Goal: Information Seeking & Learning: Learn about a topic

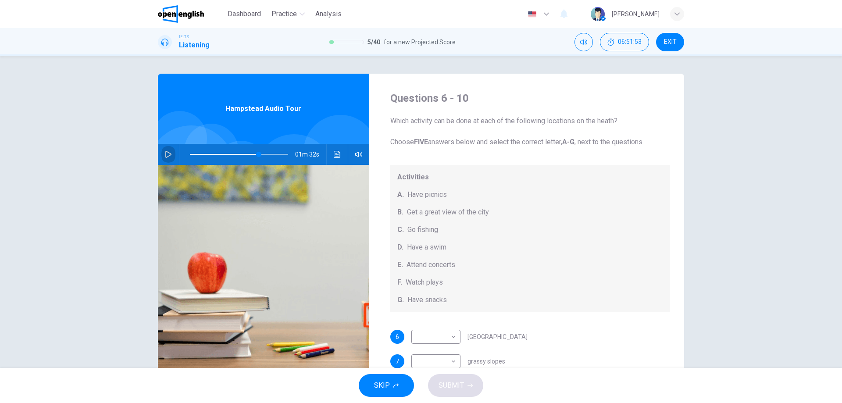
click at [167, 154] on icon "button" at bounding box center [168, 154] width 7 height 7
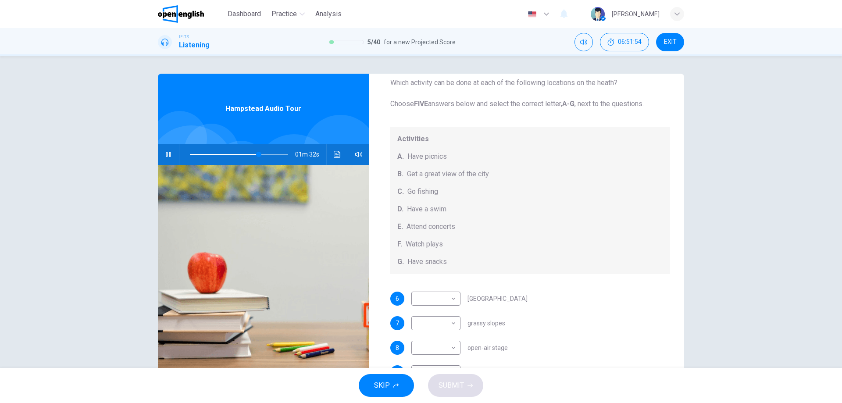
scroll to position [44, 0]
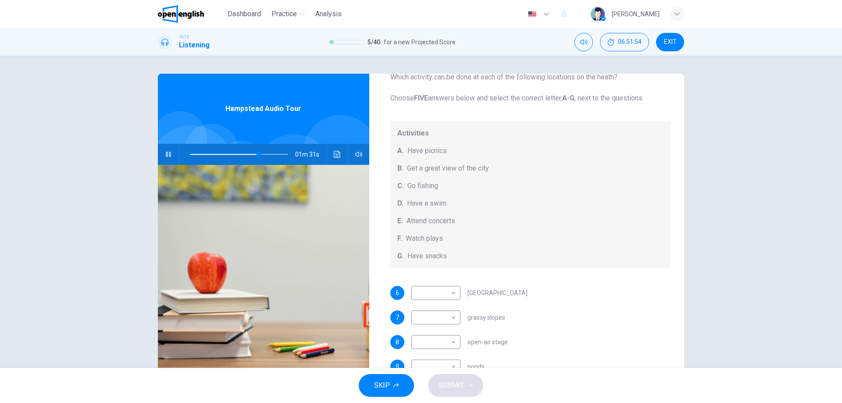
click at [603, 189] on div "C. Go fishing" at bounding box center [530, 186] width 266 height 11
click at [168, 148] on button "button" at bounding box center [168, 154] width 14 height 21
click at [165, 152] on icon "button" at bounding box center [168, 154] width 7 height 7
click at [258, 153] on span at bounding box center [260, 154] width 5 height 5
click at [253, 153] on span at bounding box center [254, 154] width 5 height 5
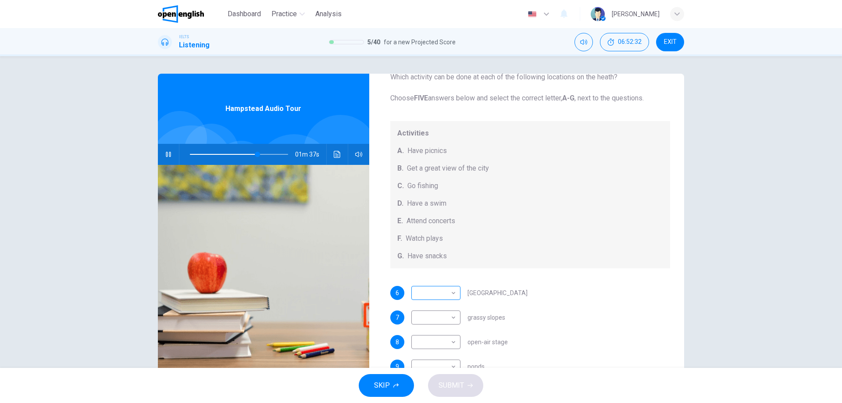
click at [452, 291] on body "This site uses cookies, as explained in our Privacy Policy . If you agree to th…" at bounding box center [421, 201] width 842 height 403
type input "**"
click at [419, 317] on li "B" at bounding box center [433, 319] width 49 height 14
type input "*"
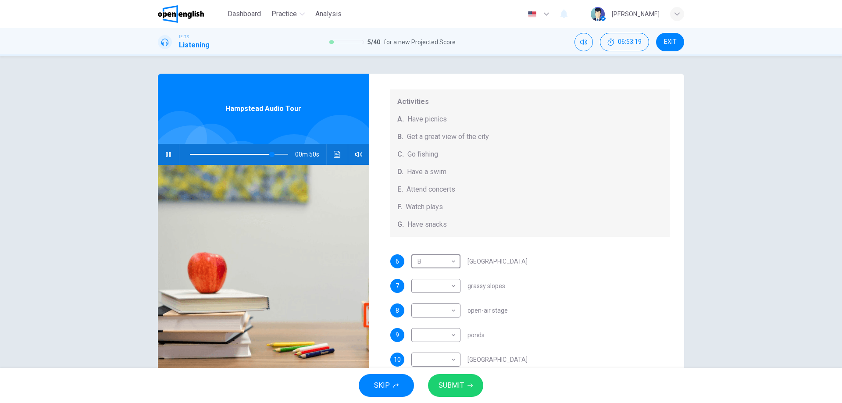
scroll to position [81, 0]
click at [438, 278] on body "This site uses cookies, as explained in our Privacy Policy . If you agree to th…" at bounding box center [421, 201] width 842 height 403
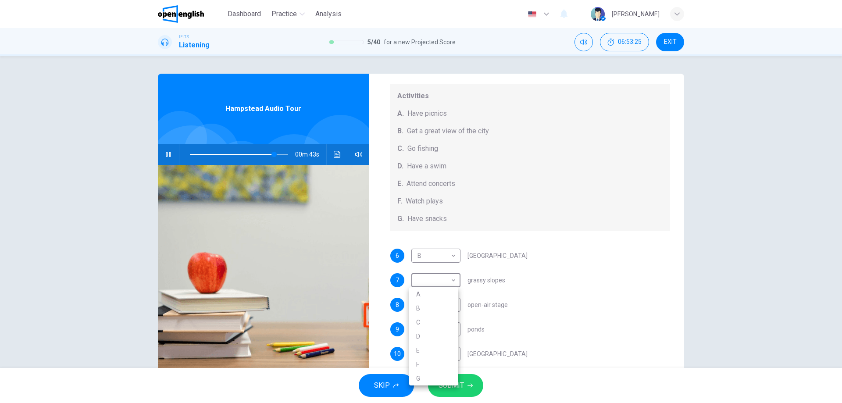
click at [588, 266] on div at bounding box center [421, 201] width 842 height 403
click at [442, 306] on body "This site uses cookies, as explained in our Privacy Policy . If you agree to th…" at bounding box center [421, 201] width 842 height 403
type input "**"
click at [426, 306] on li "A" at bounding box center [433, 305] width 49 height 14
type input "*"
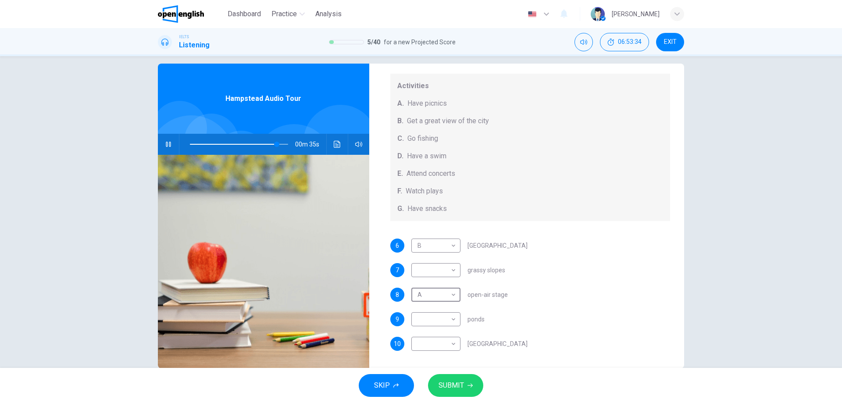
scroll to position [28, 0]
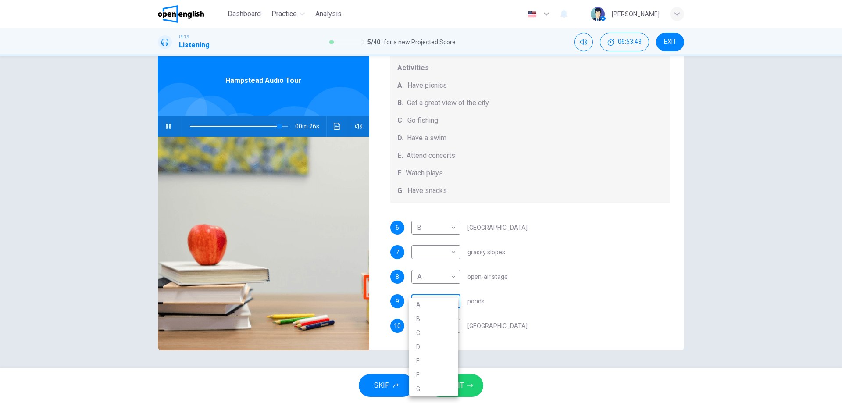
click at [439, 301] on body "This site uses cookies, as explained in our Privacy Policy . If you agree to th…" at bounding box center [421, 201] width 842 height 403
type input "**"
click at [439, 301] on li "A" at bounding box center [433, 305] width 49 height 14
type input "*"
click at [439, 301] on body "This site uses cookies, as explained in our Privacy Policy . If you agree to th…" at bounding box center [421, 201] width 842 height 403
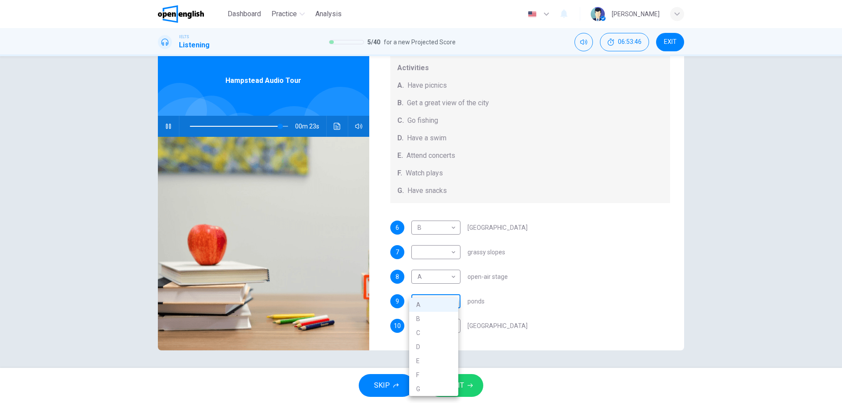
type input "**"
click at [433, 362] on li "E" at bounding box center [433, 361] width 49 height 14
type input "*"
click at [282, 125] on span at bounding box center [284, 126] width 5 height 5
click at [279, 125] on span at bounding box center [281, 126] width 5 height 5
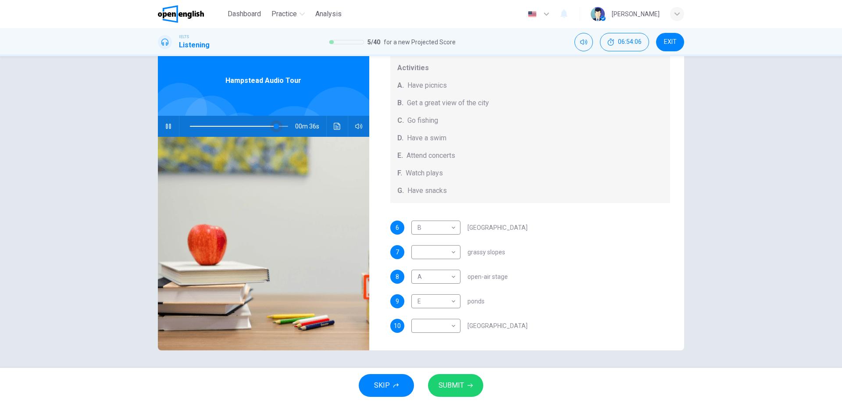
drag, startPoint x: 270, startPoint y: 122, endPoint x: 264, endPoint y: 126, distance: 7.7
click at [274, 124] on span at bounding box center [276, 126] width 5 height 5
click at [444, 325] on body "This site uses cookies, as explained in our Privacy Policy . If you agree to th…" at bounding box center [421, 201] width 842 height 403
type input "**"
click at [429, 318] on li "B" at bounding box center [433, 319] width 49 height 14
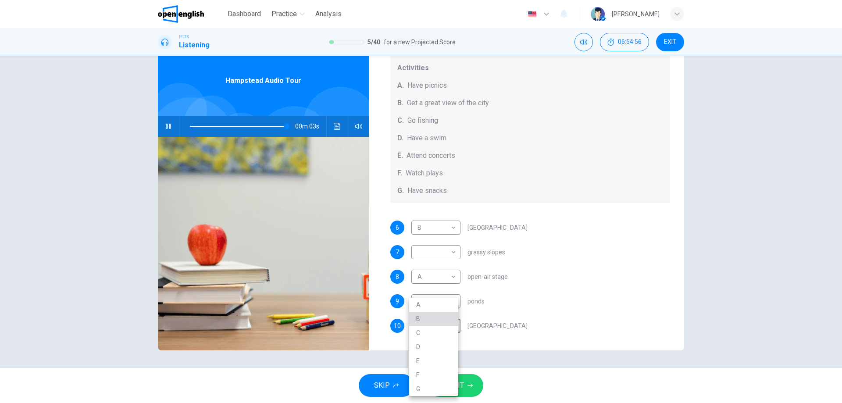
type input "*"
click at [448, 229] on body "This site uses cookies, as explained in our Privacy Policy . If you agree to th…" at bounding box center [421, 201] width 842 height 403
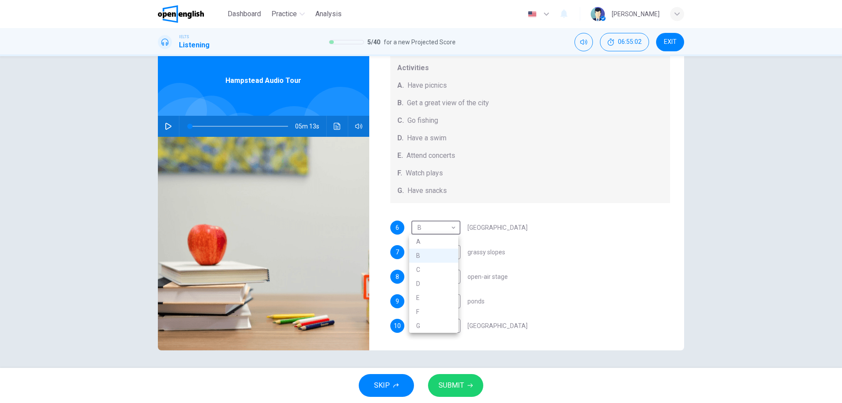
click at [231, 125] on div at bounding box center [421, 201] width 842 height 403
click at [165, 125] on icon "button" at bounding box center [168, 126] width 7 height 7
click at [218, 124] on span at bounding box center [239, 126] width 98 height 12
click at [230, 125] on span at bounding box center [239, 126] width 98 height 12
click at [445, 225] on body "This site uses cookies, as explained in our Privacy Policy . If you agree to th…" at bounding box center [421, 201] width 842 height 403
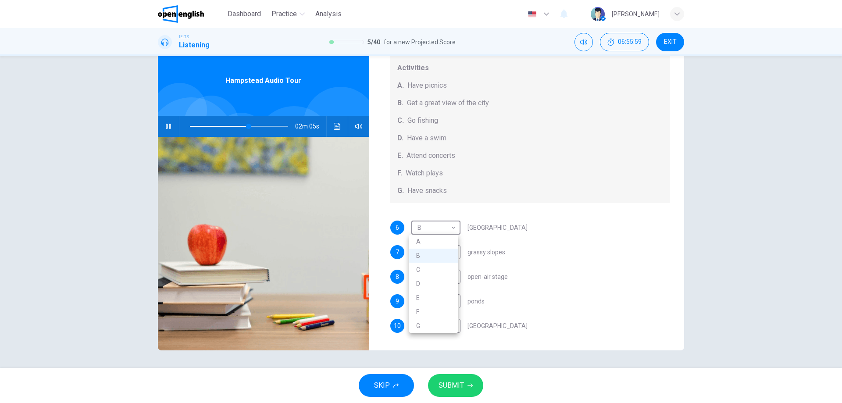
click at [261, 124] on div at bounding box center [421, 201] width 842 height 403
click at [258, 126] on span at bounding box center [239, 126] width 98 height 12
click at [254, 125] on span at bounding box center [256, 126] width 5 height 5
click at [335, 129] on icon "Click to see the audio transcription" at bounding box center [337, 126] width 7 height 7
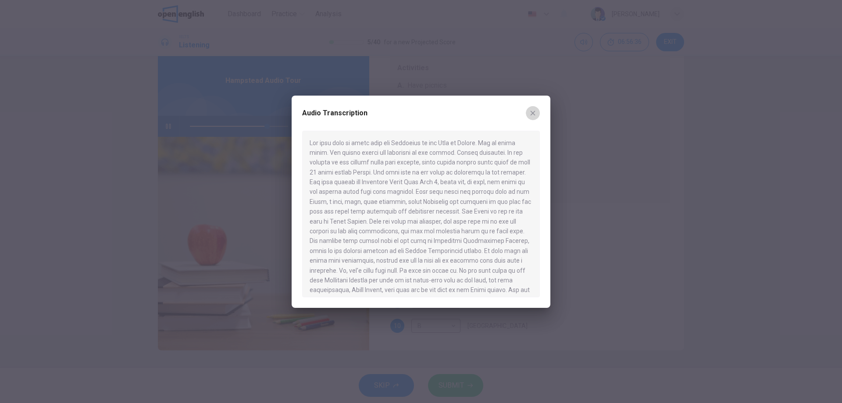
click at [532, 114] on icon "button" at bounding box center [532, 113] width 7 height 7
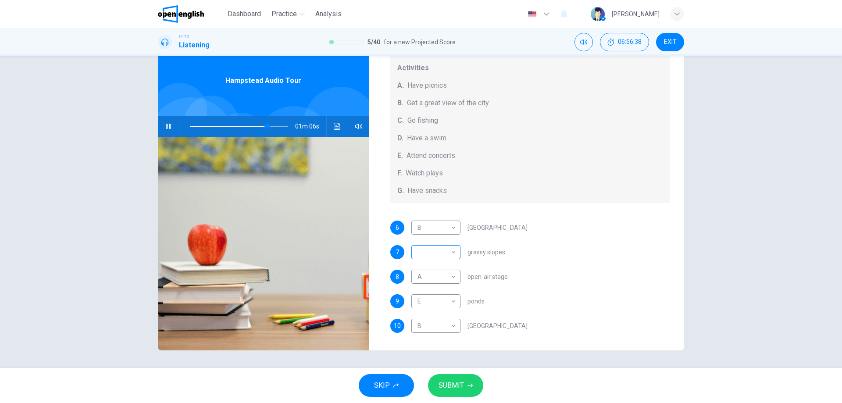
click at [445, 248] on body "This site uses cookies, as explained in our Privacy Policy . If you agree to th…" at bounding box center [421, 201] width 842 height 403
type input "**"
click at [425, 304] on li "D" at bounding box center [433, 308] width 49 height 14
type input "*"
click at [456, 388] on span "SUBMIT" at bounding box center [450, 385] width 25 height 12
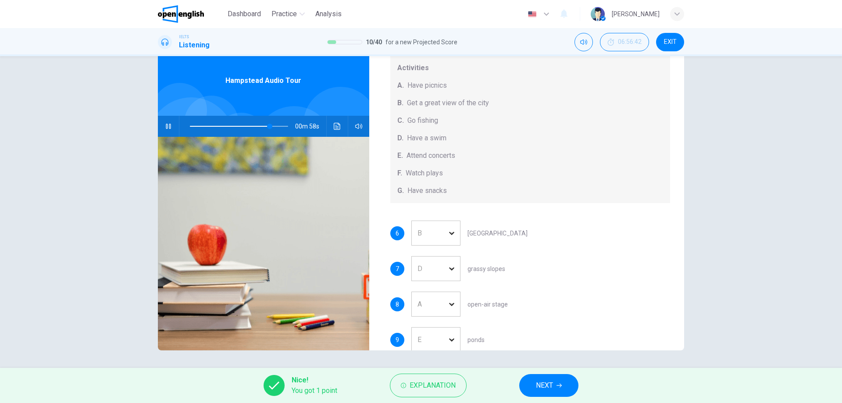
click at [438, 225] on div "B" at bounding box center [445, 233] width 69 height 25
click at [586, 224] on div "6 B * ​ [GEOGRAPHIC_DATA]" at bounding box center [530, 233] width 280 height 25
type input "**"
click at [551, 385] on span "NEXT" at bounding box center [544, 385] width 17 height 12
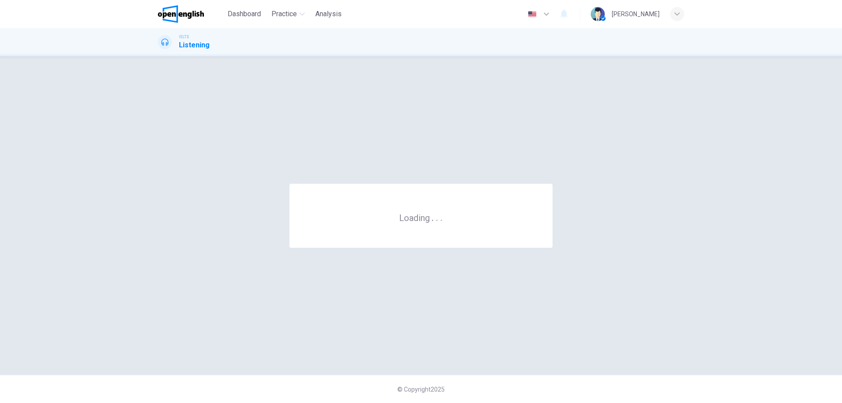
scroll to position [0, 0]
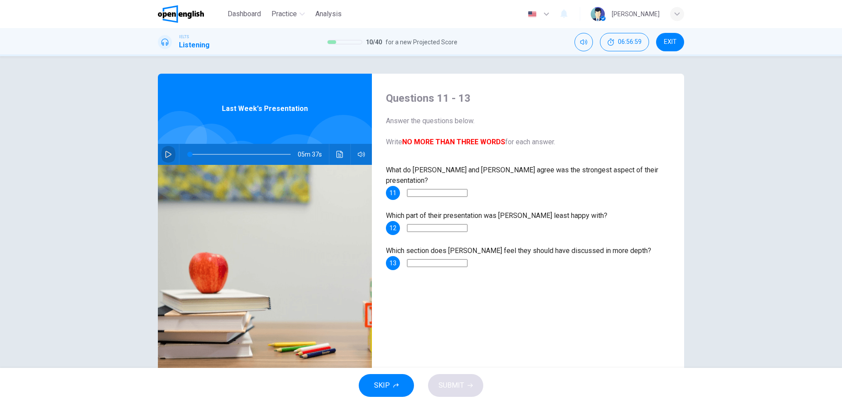
click at [166, 152] on icon "button" at bounding box center [168, 154] width 7 height 7
type input "*"
click at [663, 42] on button "EXIT" at bounding box center [670, 42] width 28 height 18
